Goal: Book appointment/travel/reservation

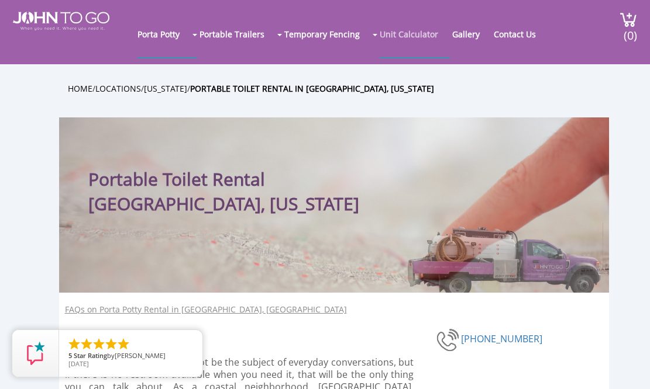
click at [440, 35] on link "Unit Calculator" at bounding box center [415, 34] width 70 height 47
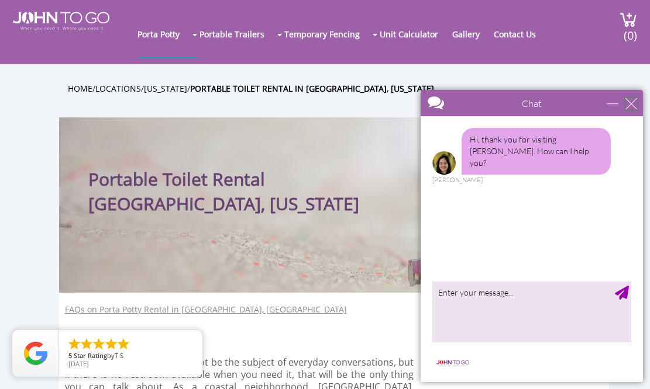
click at [629, 106] on div "close" at bounding box center [631, 104] width 12 height 12
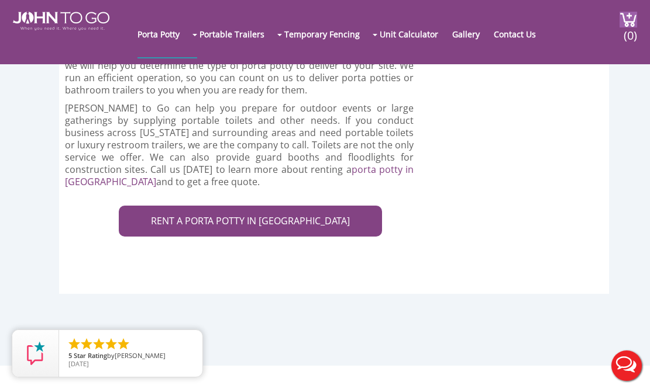
scroll to position [3795, 0]
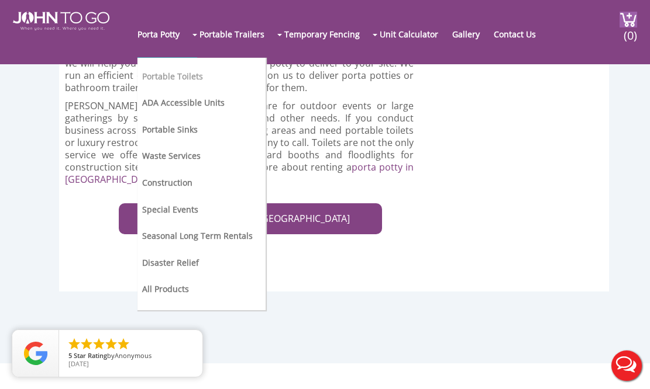
click at [179, 76] on link "Portable Toilets" at bounding box center [172, 76] width 61 height 11
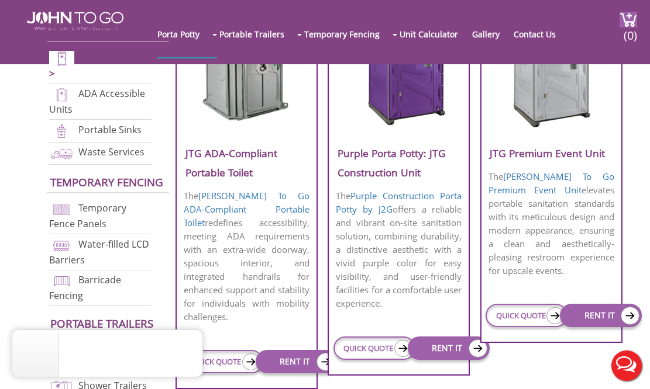
scroll to position [518, 0]
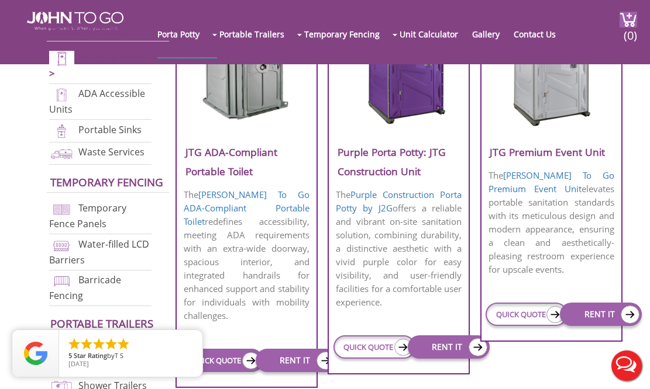
click at [222, 350] on link "QUICK QUOTE" at bounding box center [222, 360] width 82 height 23
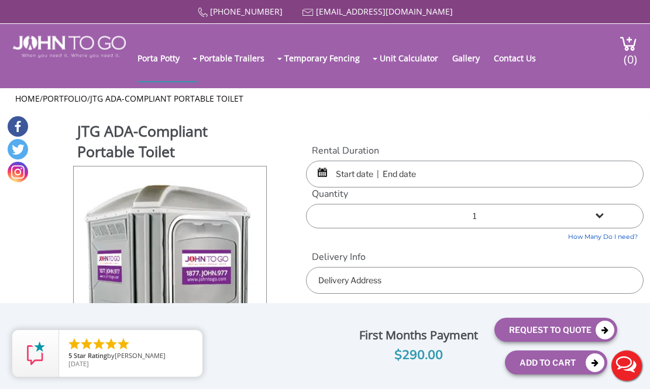
click at [413, 177] on input "text" at bounding box center [474, 174] width 337 height 27
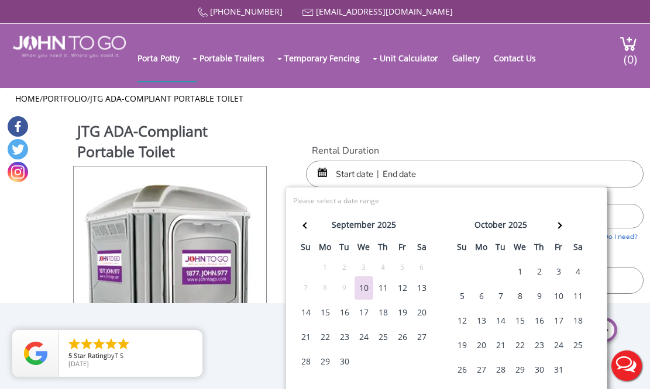
click at [382, 289] on div "11" at bounding box center [383, 288] width 19 height 23
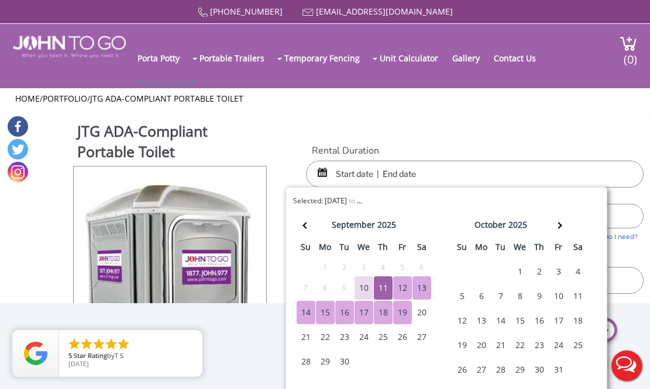
click at [405, 307] on div "19" at bounding box center [402, 312] width 19 height 23
type input "09/11/2025 to 09/19/2025"
click at [528, 137] on div "JTG ADA-Compliant Portable Toilet View feature & specs Download Pdf Product PDF…" at bounding box center [324, 300] width 637 height 370
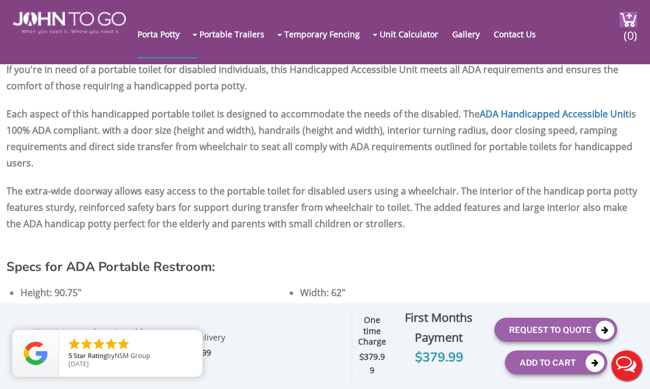
scroll to position [898, 0]
